Goal: Transaction & Acquisition: Purchase product/service

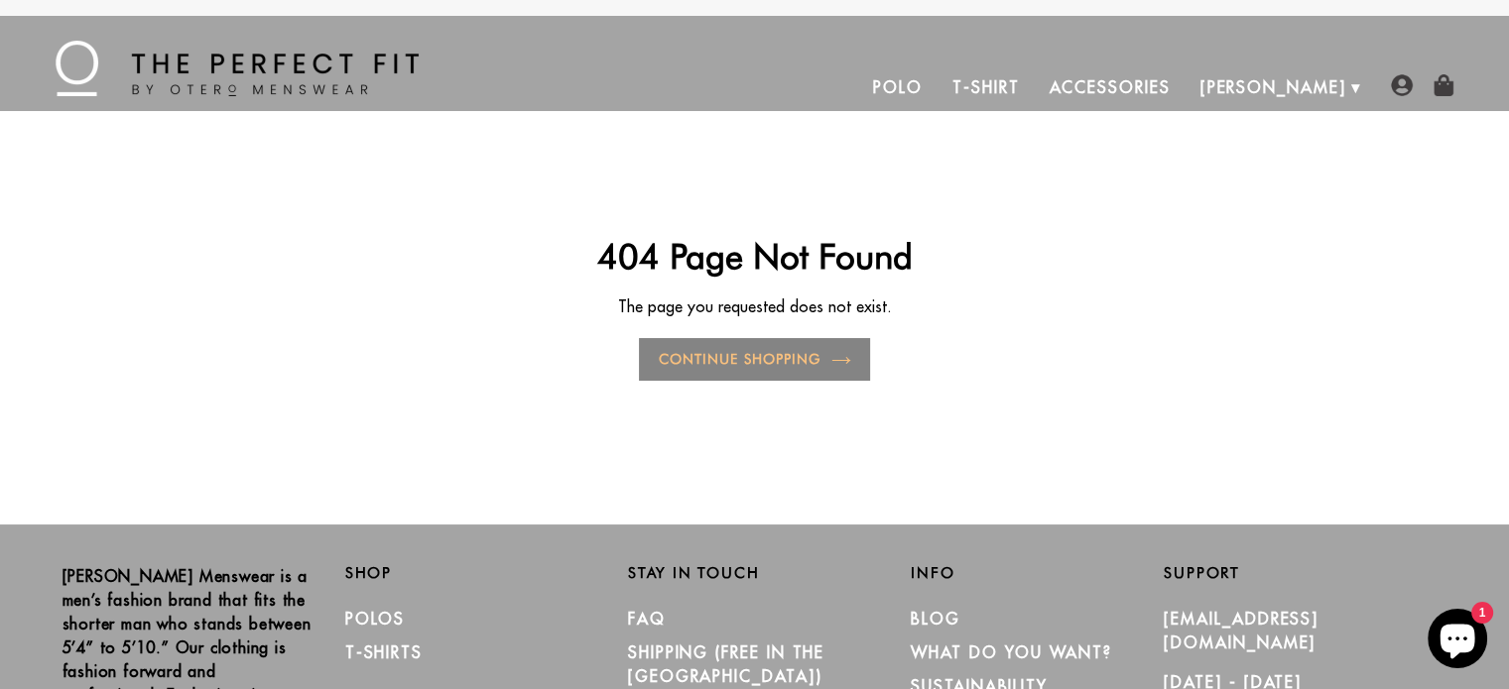
click at [778, 370] on link "Continue shopping" at bounding box center [754, 359] width 230 height 43
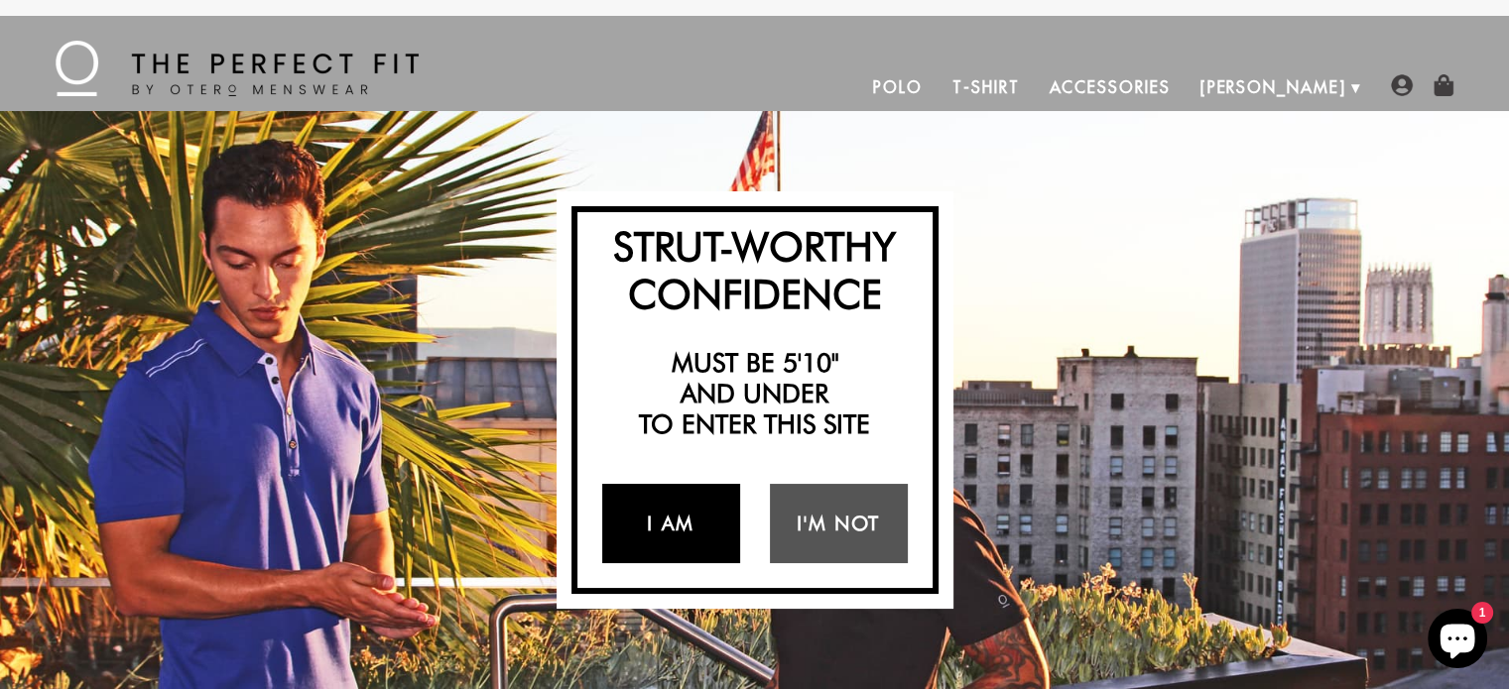
click at [687, 503] on link "I Am" at bounding box center [671, 523] width 138 height 79
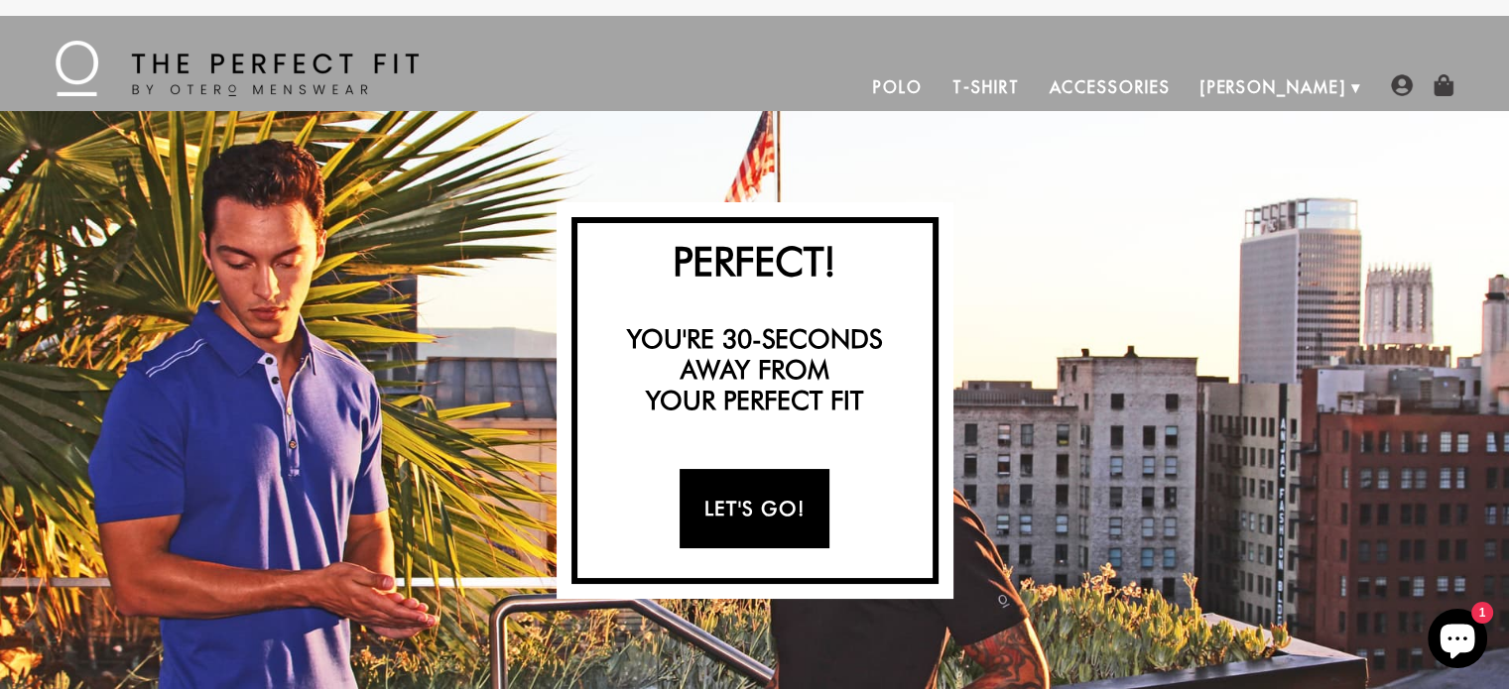
click at [734, 506] on link "Let's Go!" at bounding box center [754, 508] width 150 height 79
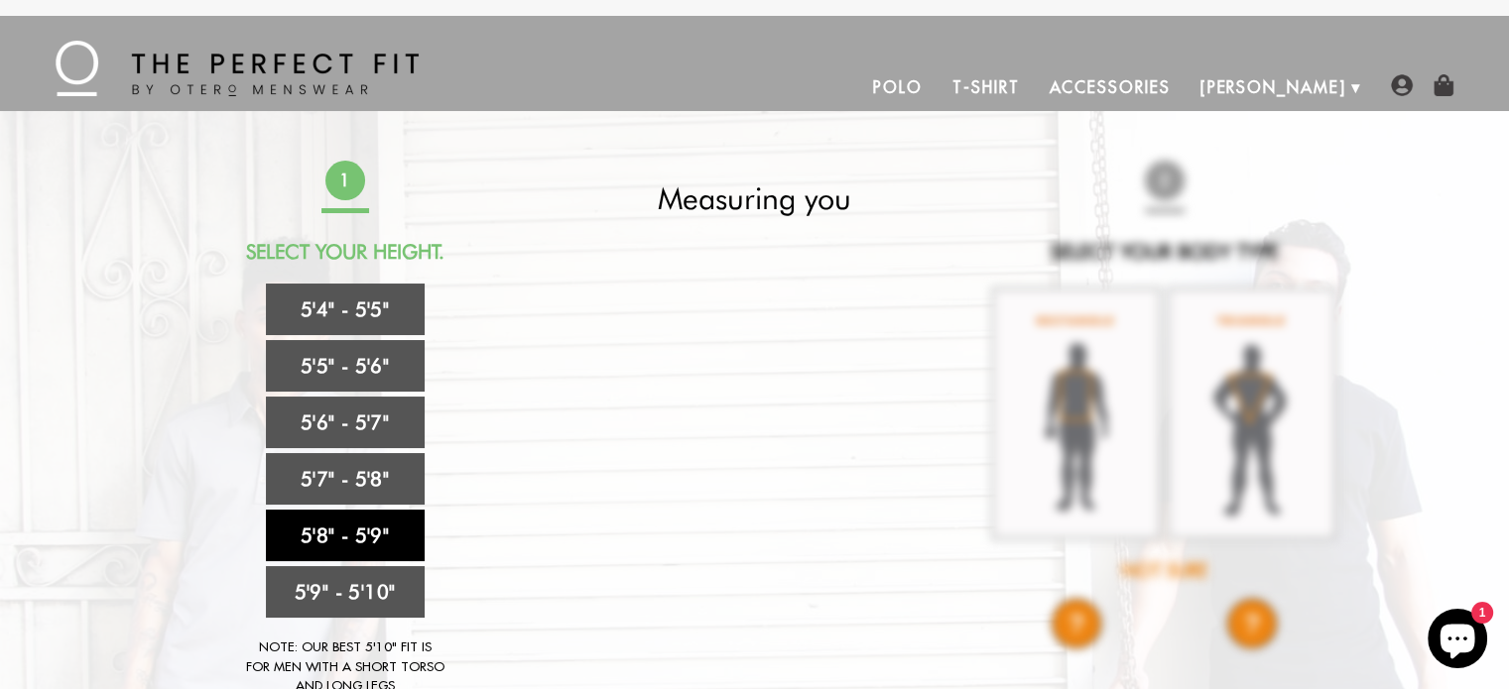
click at [355, 534] on link "5'8" - 5'9"" at bounding box center [345, 536] width 159 height 52
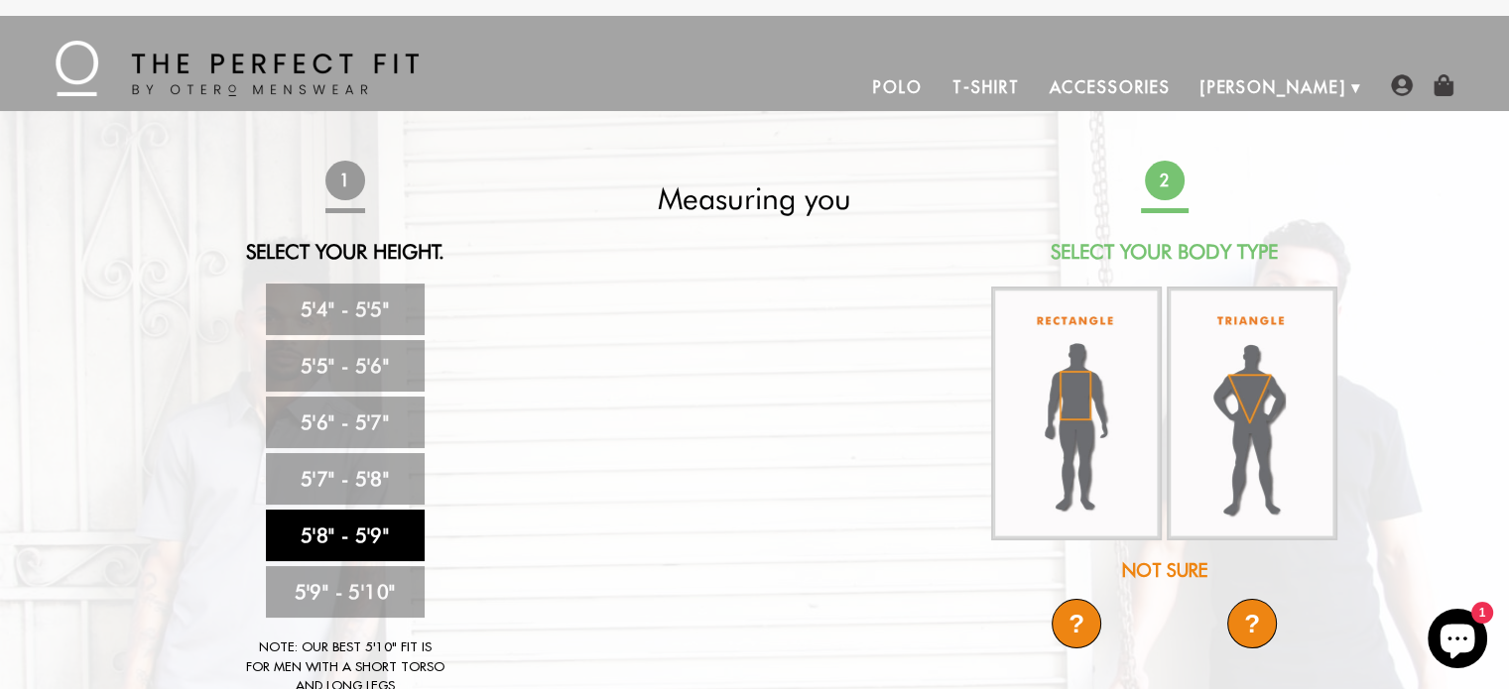
click at [1261, 392] on img at bounding box center [1252, 414] width 171 height 254
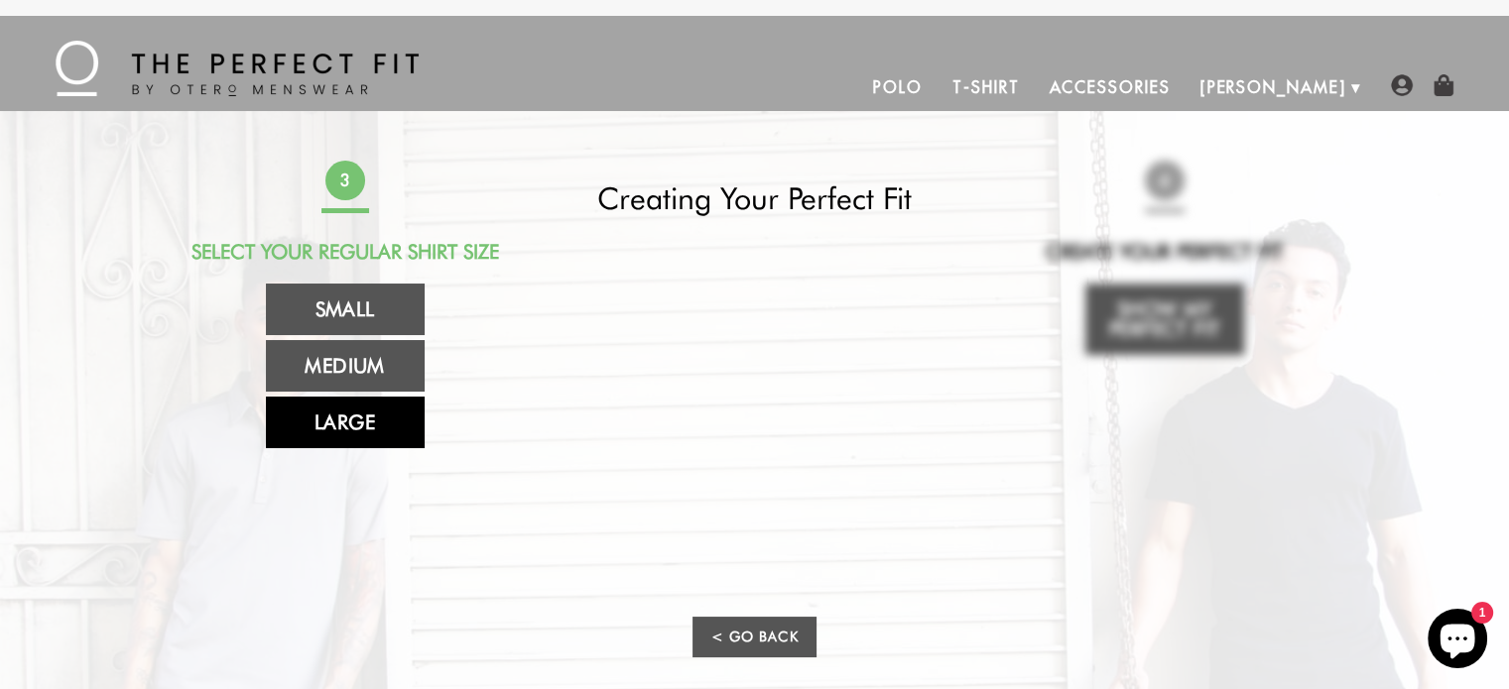
click at [367, 419] on link "Large" at bounding box center [345, 423] width 159 height 52
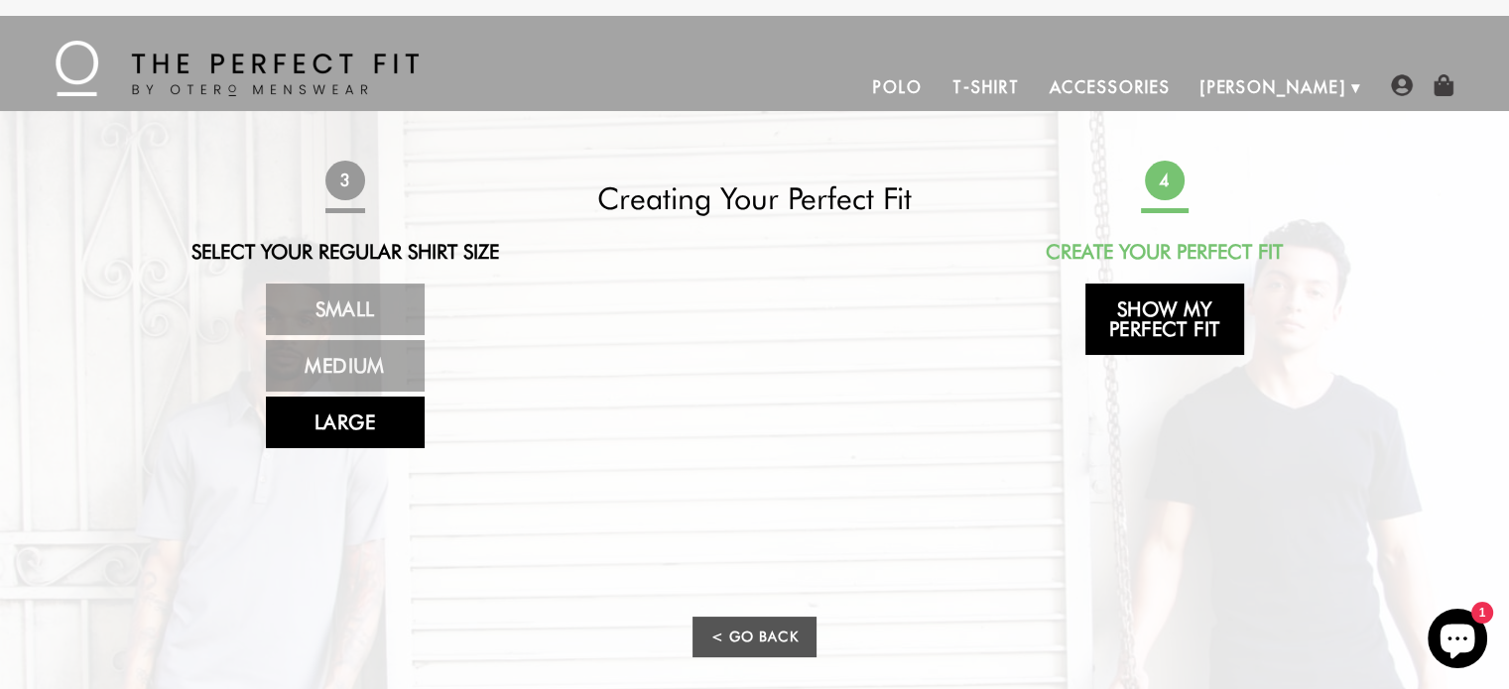
click at [1154, 309] on link "Show My Perfect Fit" at bounding box center [1164, 319] width 159 height 71
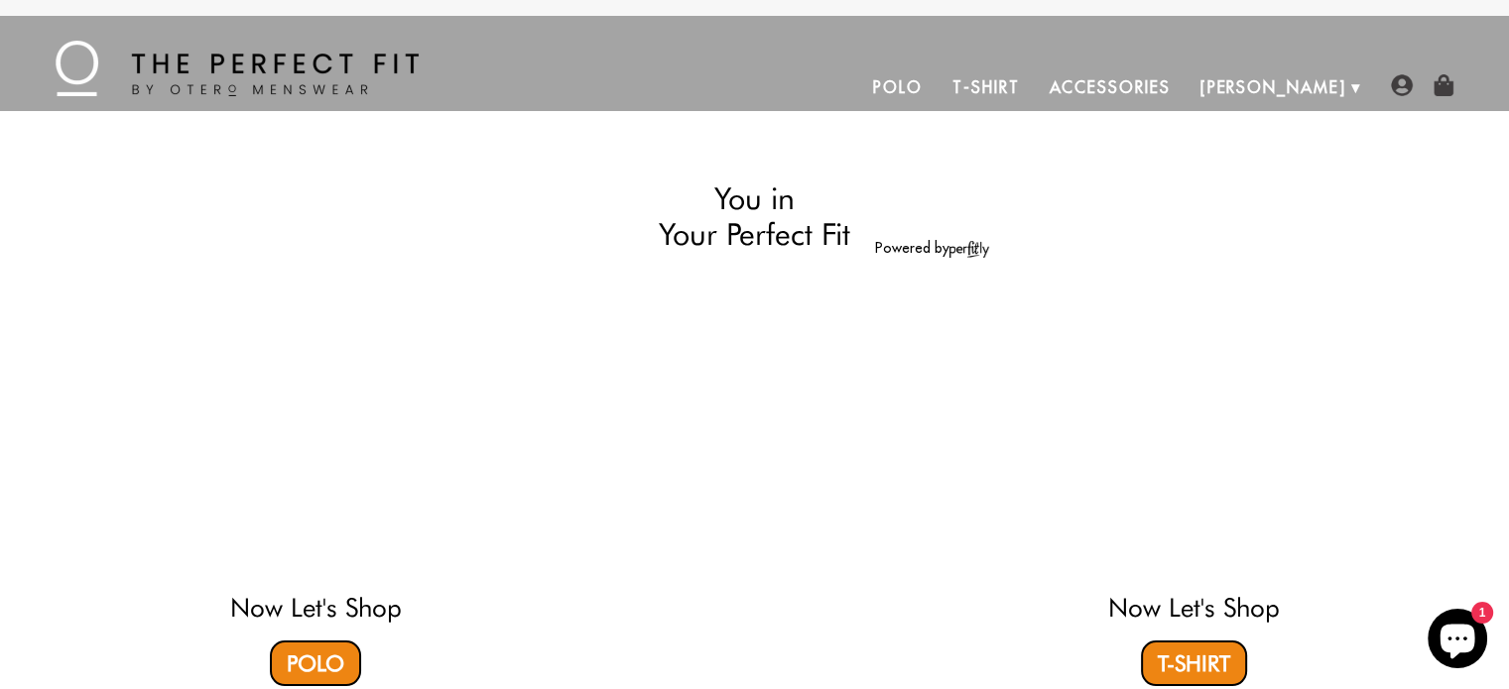
select select "58-59"
select select "triangle"
select select "L"
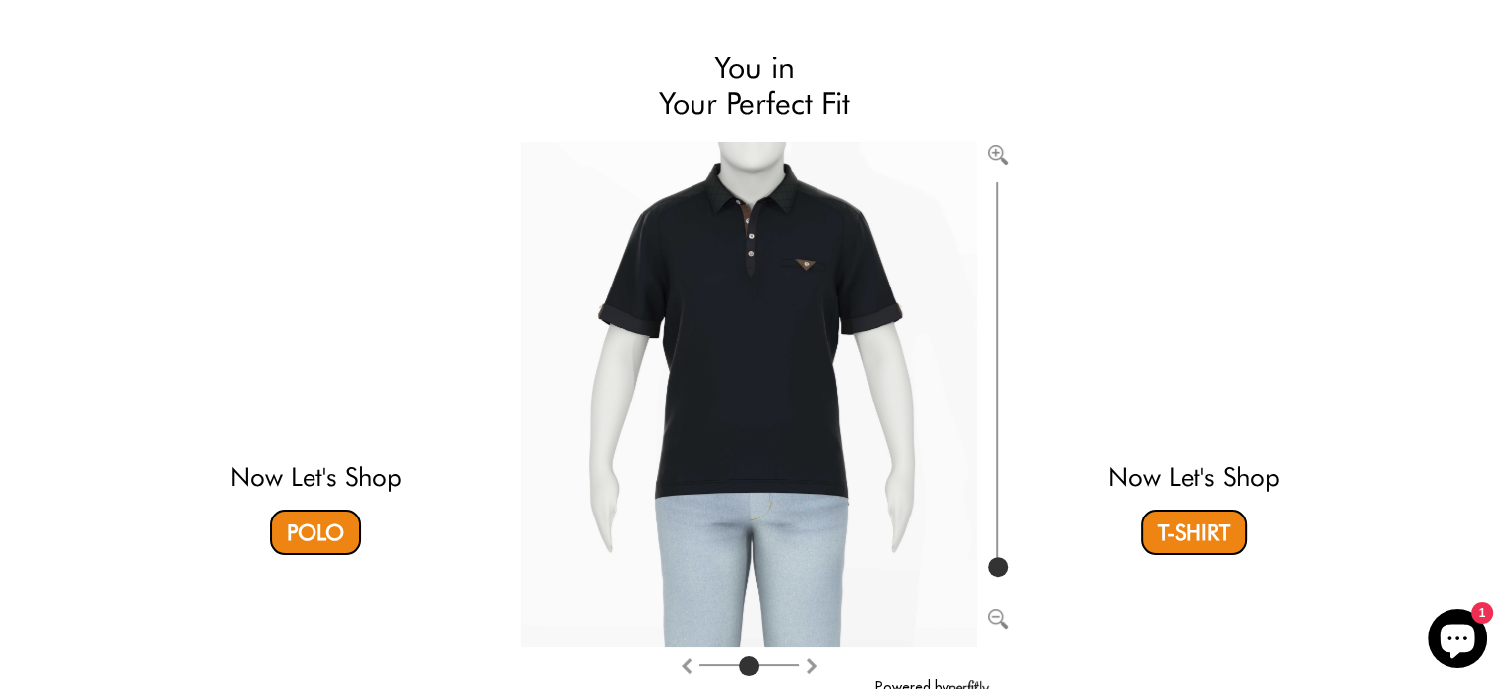
scroll to position [250, 0]
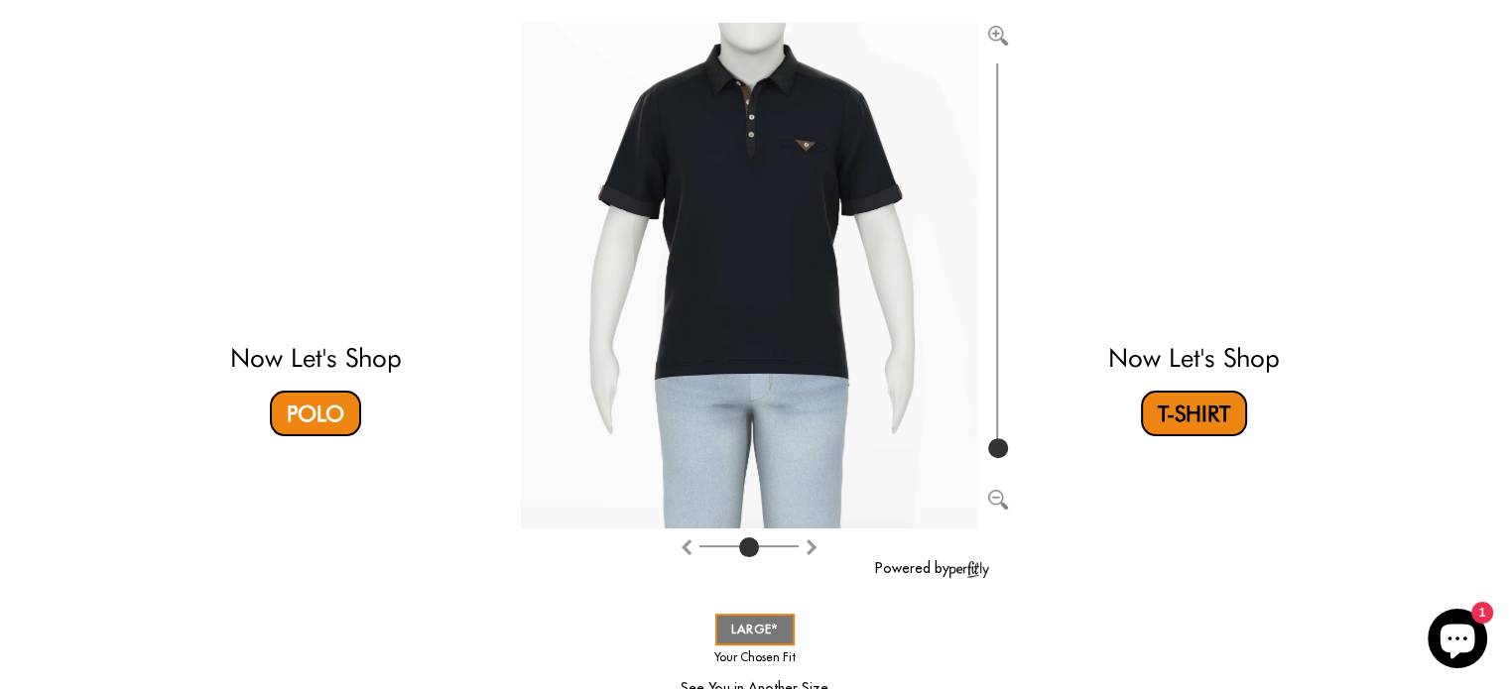
click at [1155, 419] on link "T-Shirt" at bounding box center [1194, 414] width 106 height 46
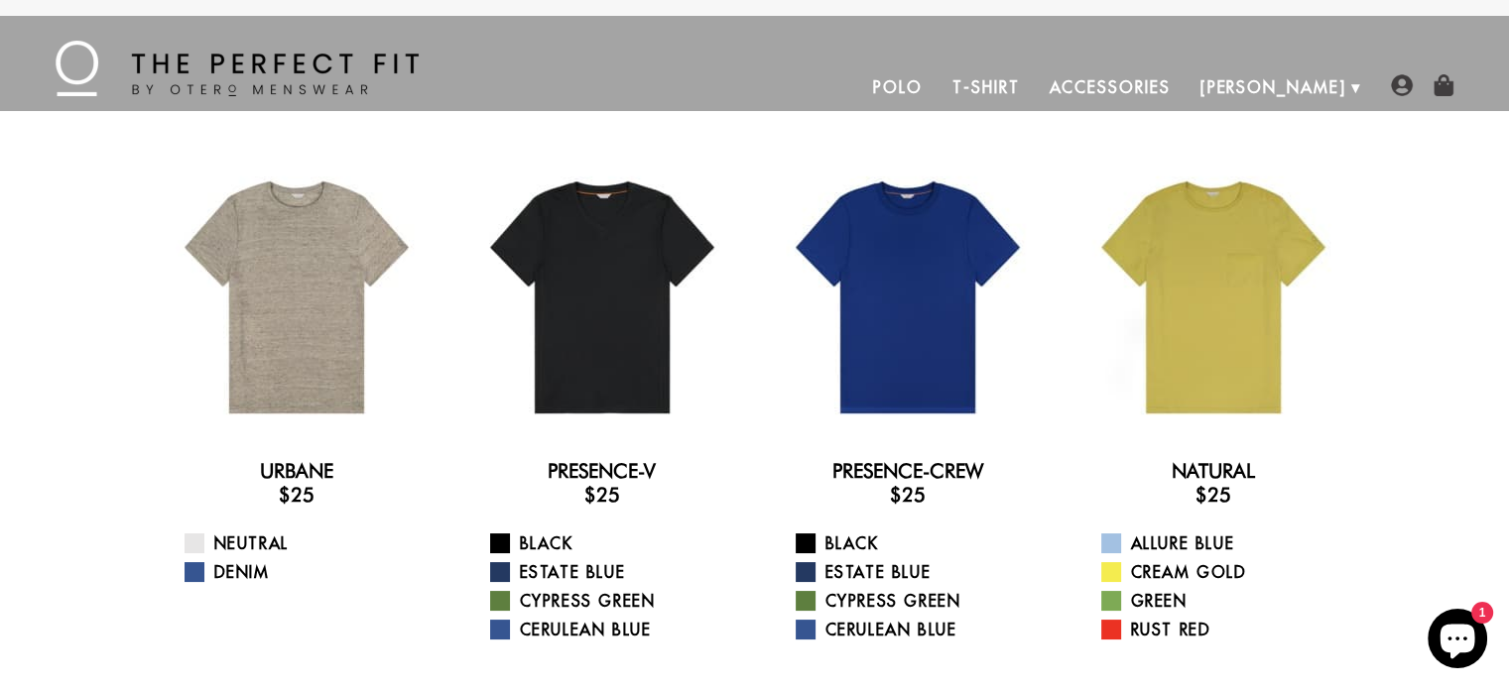
click at [1489, 496] on div "Urbane $25 Neutral Denim Presence-V $25 Black Estate Blue Cypress Green Cerulea…" at bounding box center [754, 403] width 1509 height 585
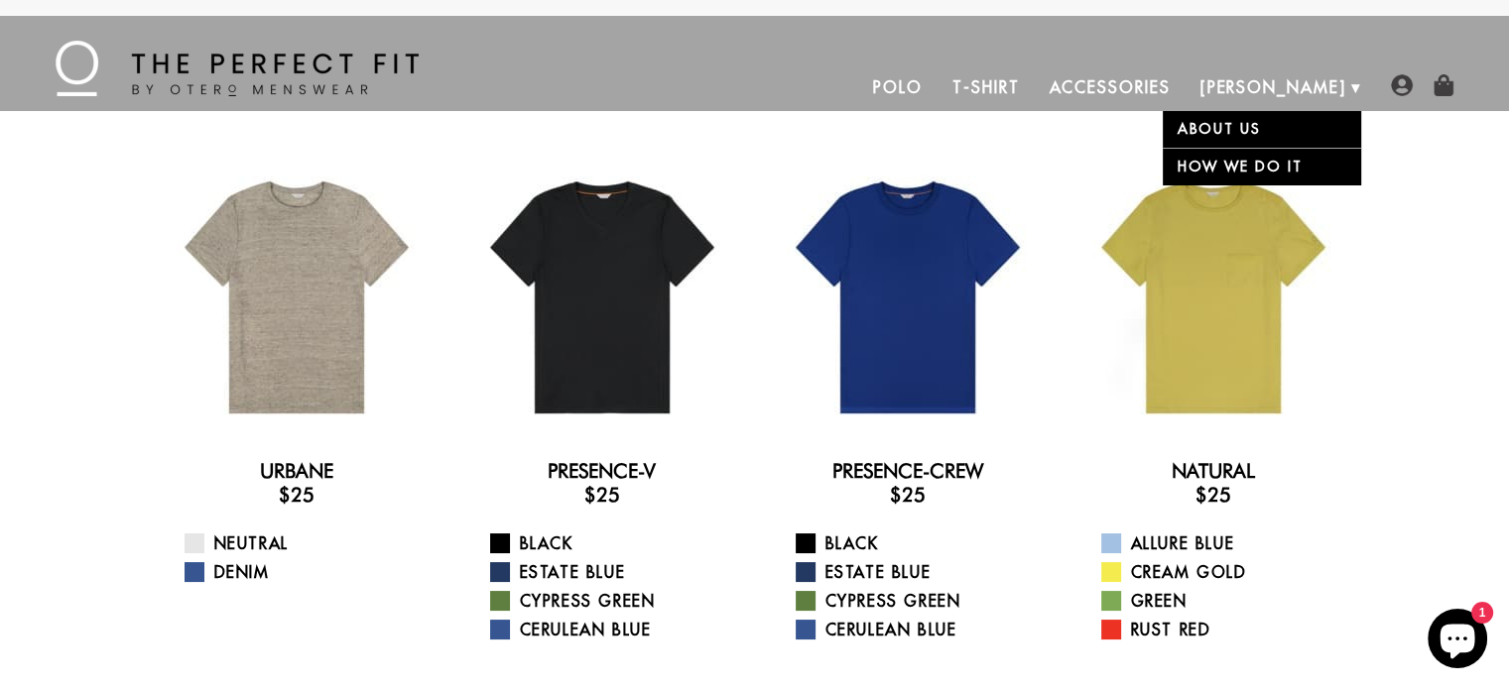
click at [1236, 127] on link "About Us" at bounding box center [1262, 129] width 198 height 37
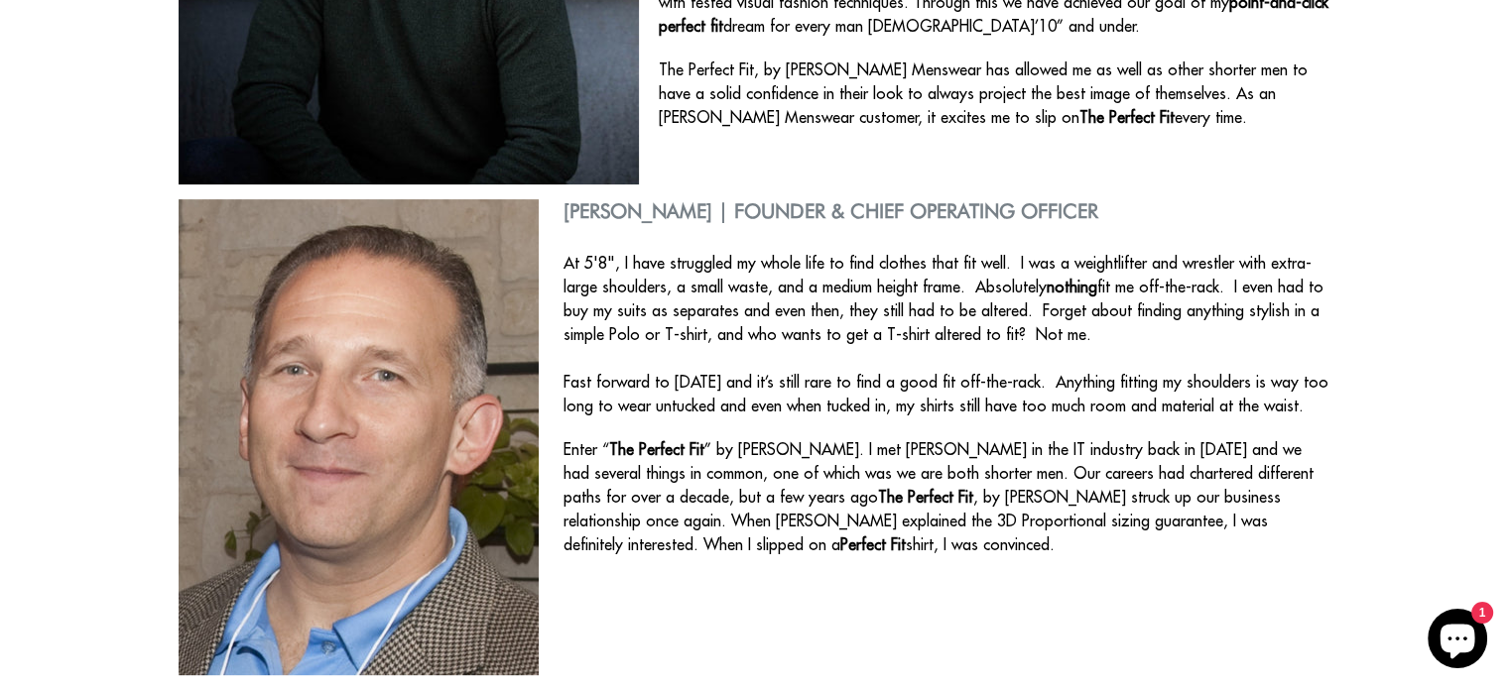
scroll to position [603, 0]
